Goal: Navigation & Orientation: Find specific page/section

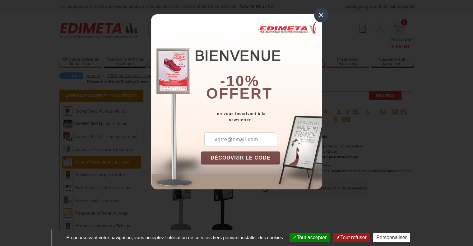
click at [319, 15] on div "×" at bounding box center [321, 15] width 14 height 14
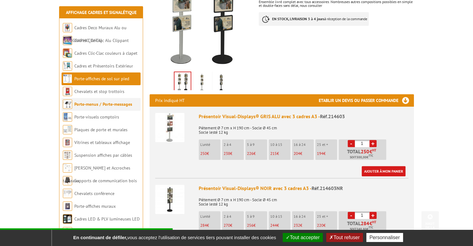
scroll to position [218, 0]
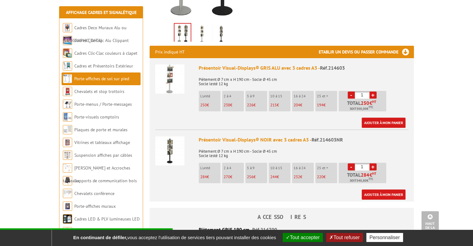
click at [99, 81] on link "Porte-affiches de sol sur pied" at bounding box center [101, 79] width 55 height 6
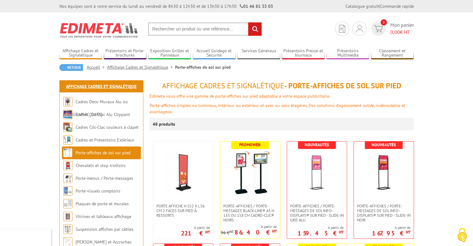
click at [108, 86] on link "Affichage Cadres et Signalétique" at bounding box center [101, 87] width 71 height 6
